Goal: Manage account settings

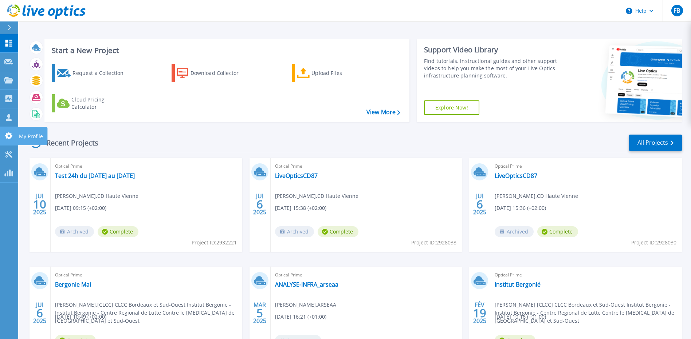
click at [6, 134] on icon at bounding box center [8, 136] width 7 height 7
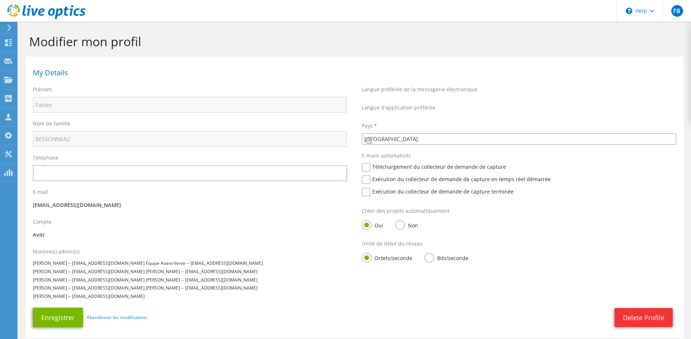
select select "73"
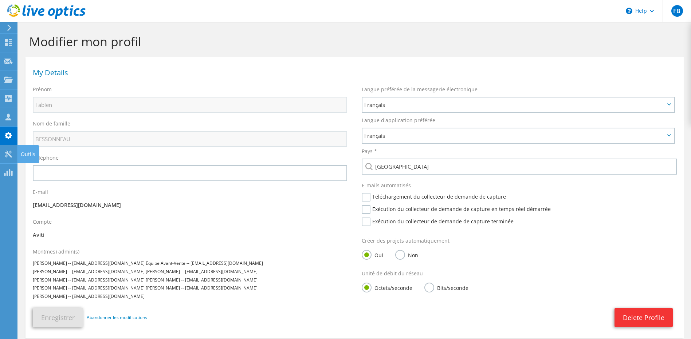
click at [9, 154] on use at bounding box center [8, 154] width 7 height 7
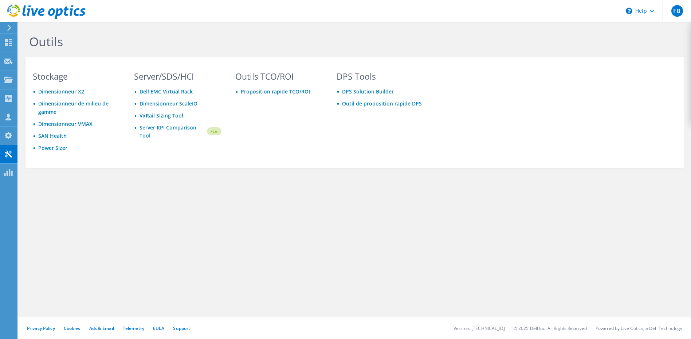
click at [171, 116] on link "VxRail Sizing Tool" at bounding box center [161, 115] width 44 height 7
